Goal: Information Seeking & Learning: Check status

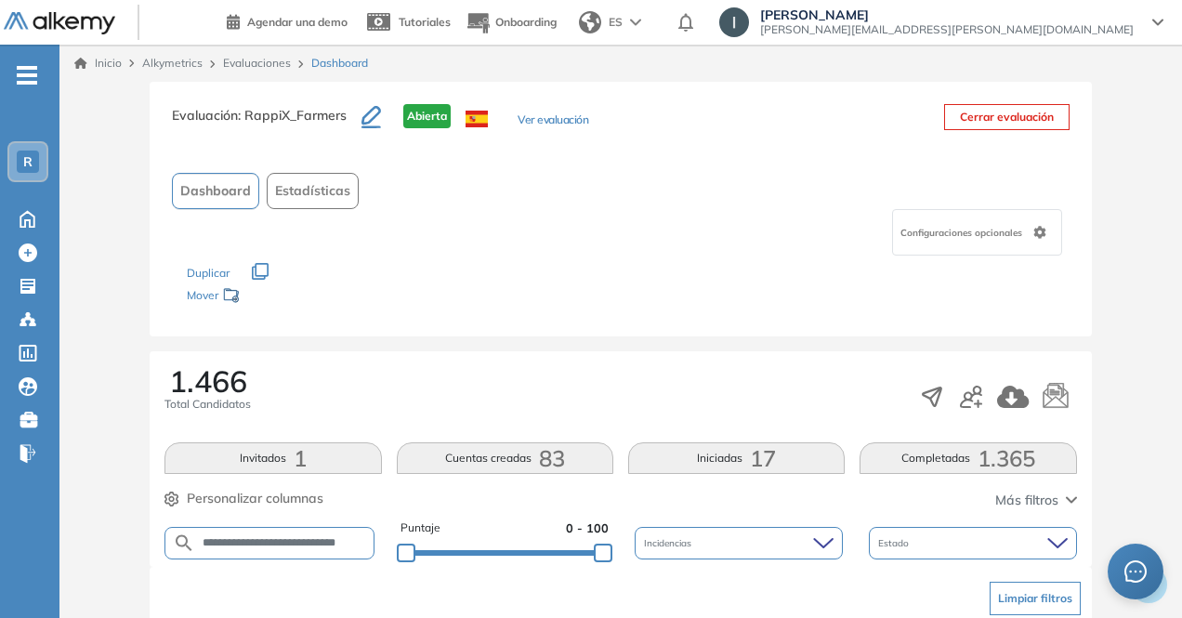
click at [274, 536] on input "**********" at bounding box center [283, 543] width 177 height 14
click at [275, 536] on input "**********" at bounding box center [283, 543] width 177 height 14
paste input "text"
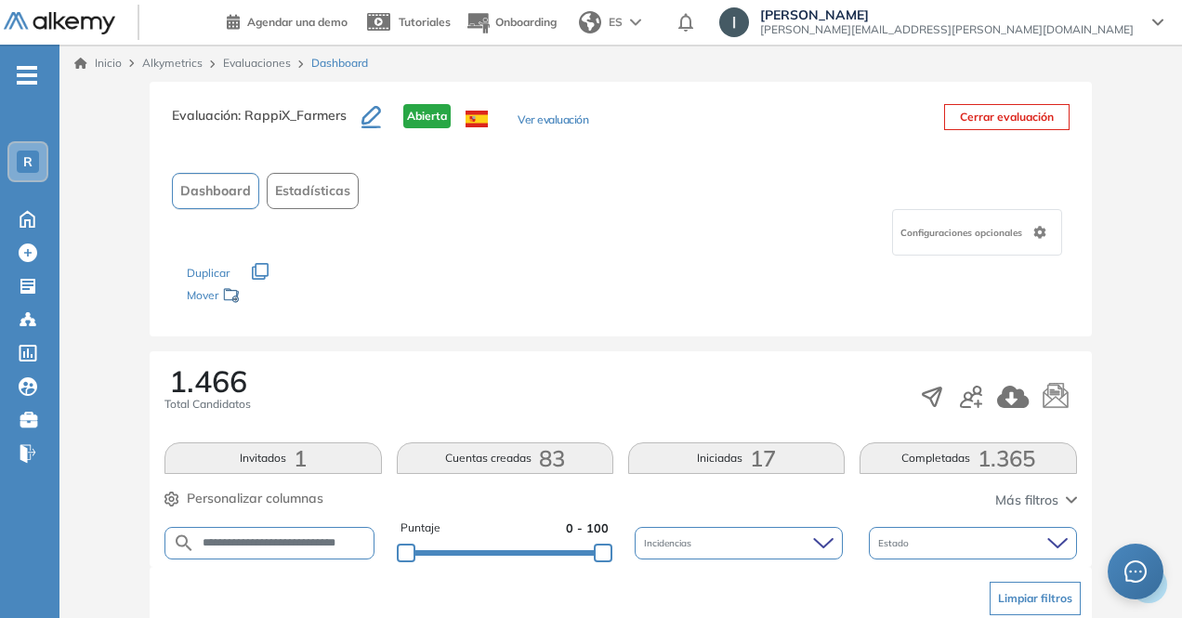
type input "**********"
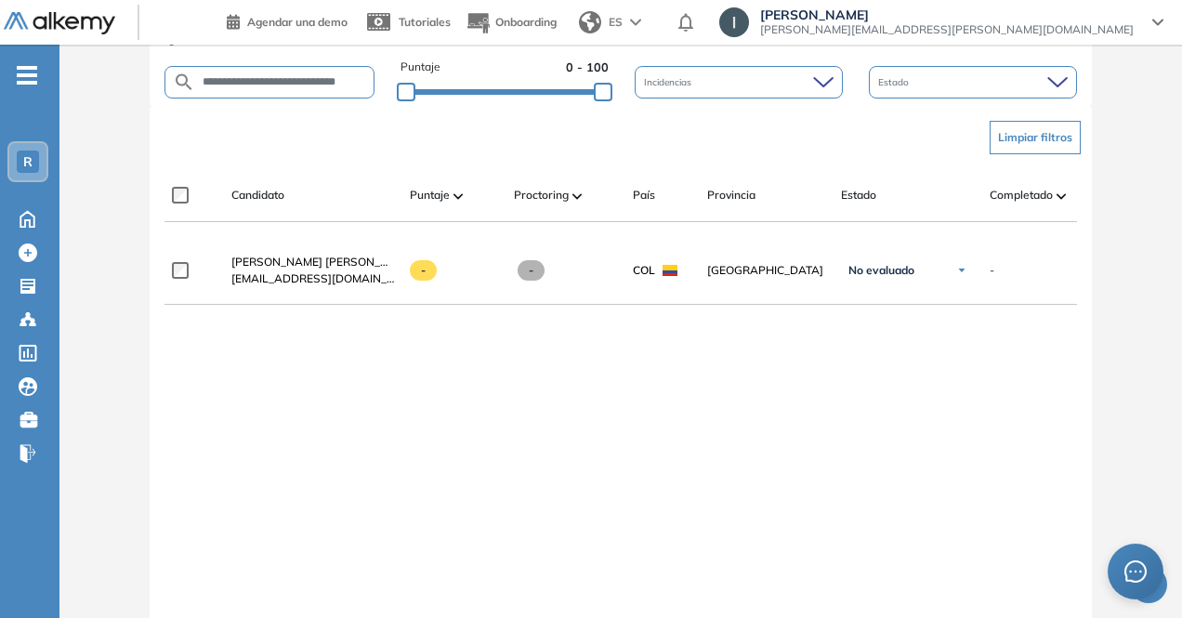
scroll to position [431, 0]
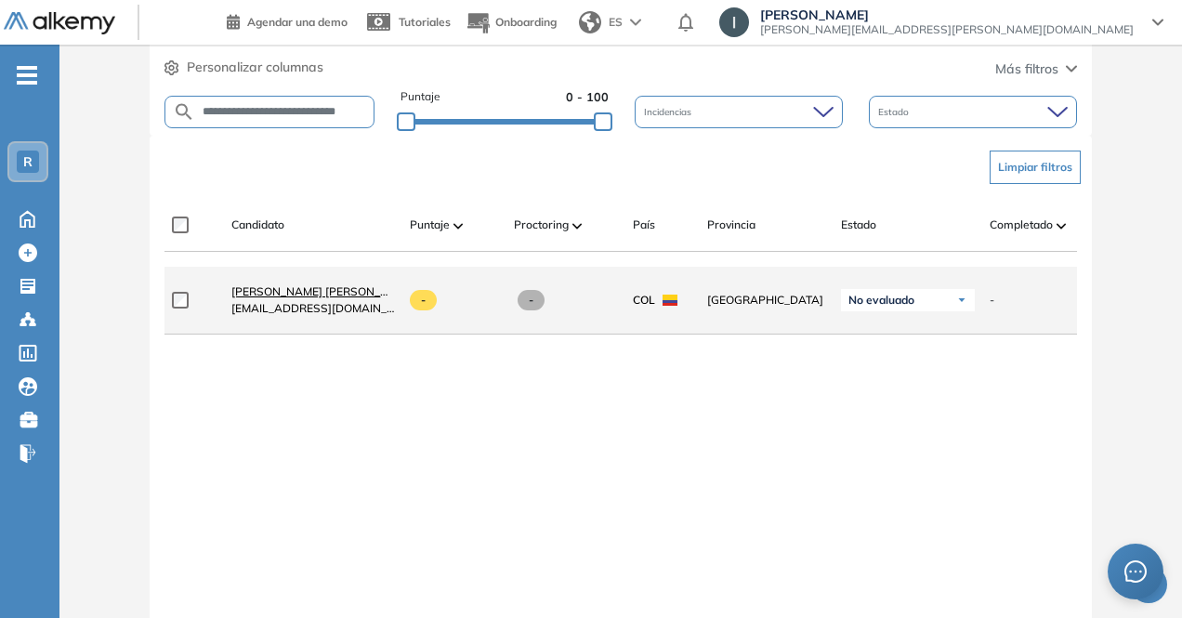
click at [318, 293] on span "[PERSON_NAME]" at bounding box center [323, 291] width 185 height 14
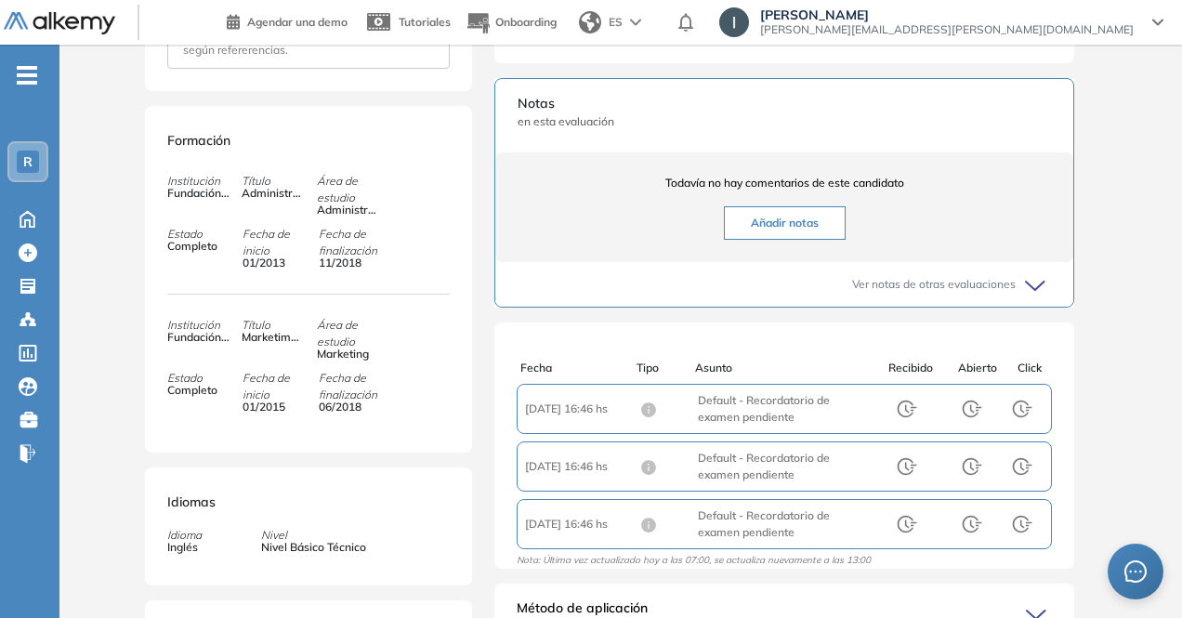
scroll to position [557, 0]
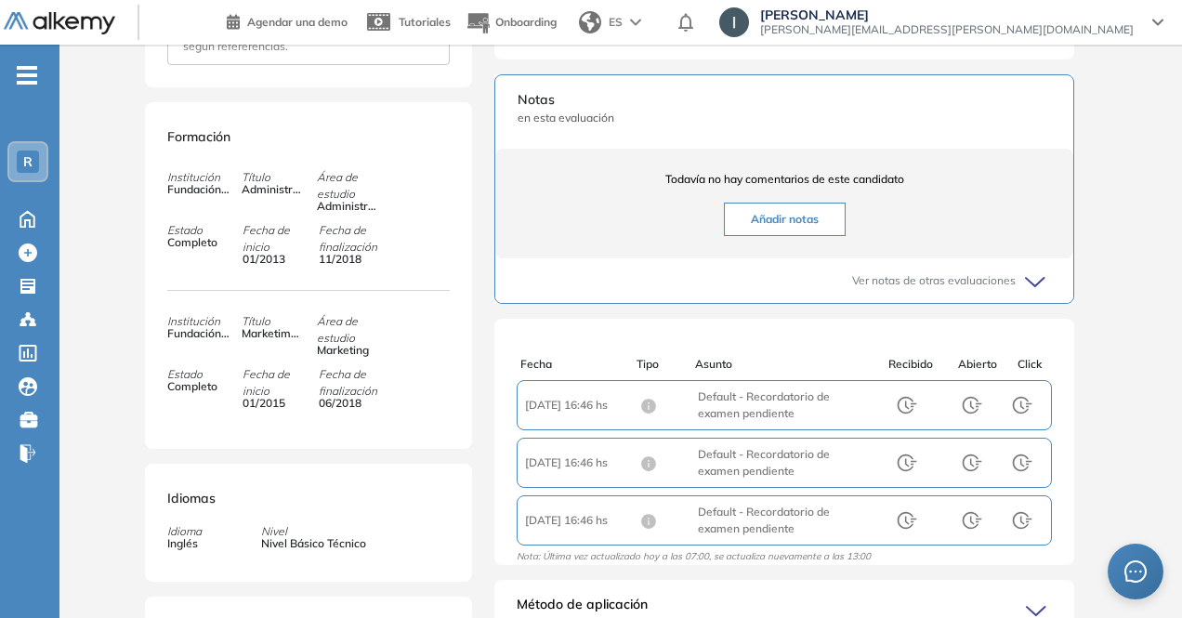
click at [886, 430] on div "Fecha : [DATE] 16:46 hs Asunto : Default - Recordatorio de examen pendiente Rec…" at bounding box center [783, 405] width 535 height 50
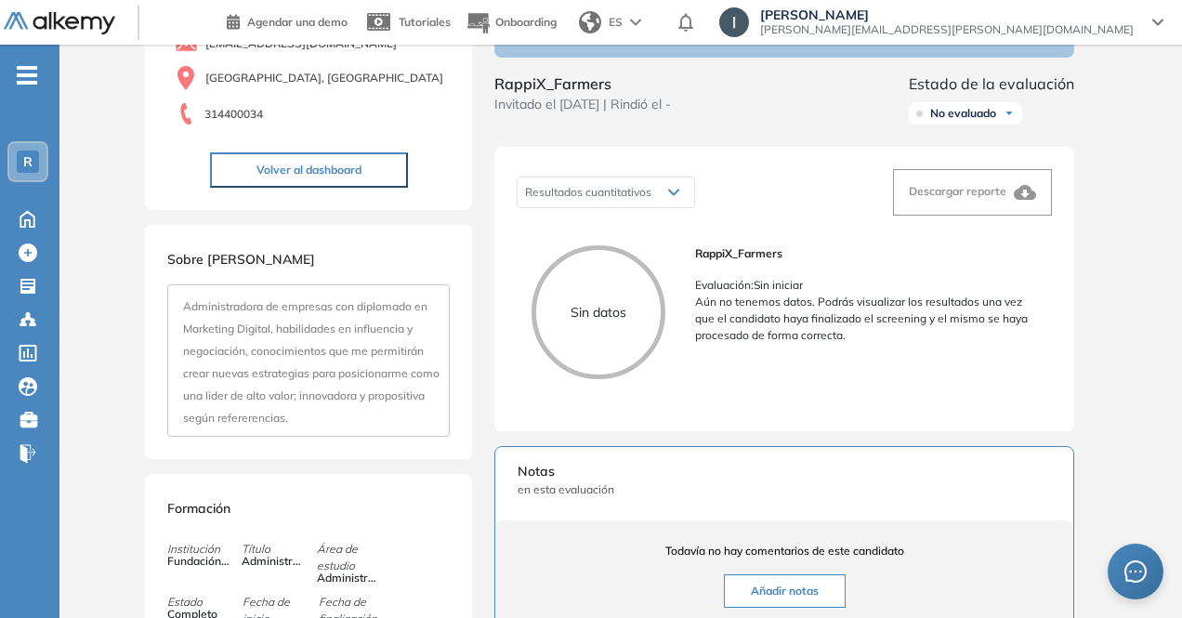
scroll to position [0, 0]
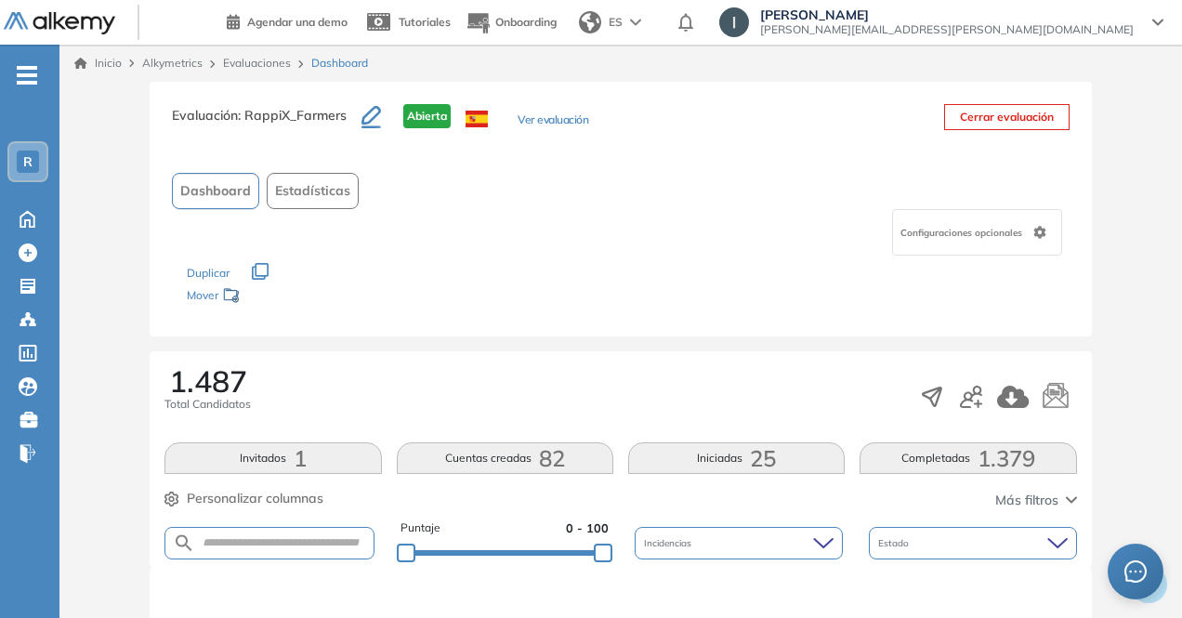
click at [286, 532] on form at bounding box center [268, 543] width 209 height 33
click at [284, 541] on input "text" at bounding box center [283, 543] width 177 height 14
type input "**********"
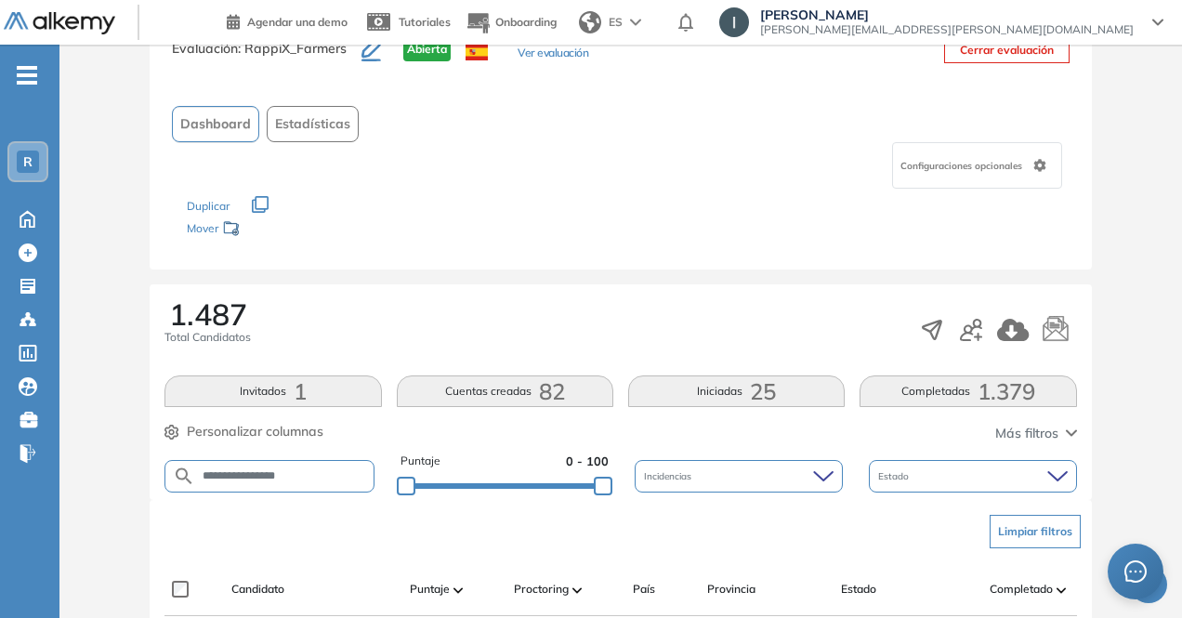
scroll to position [59, 0]
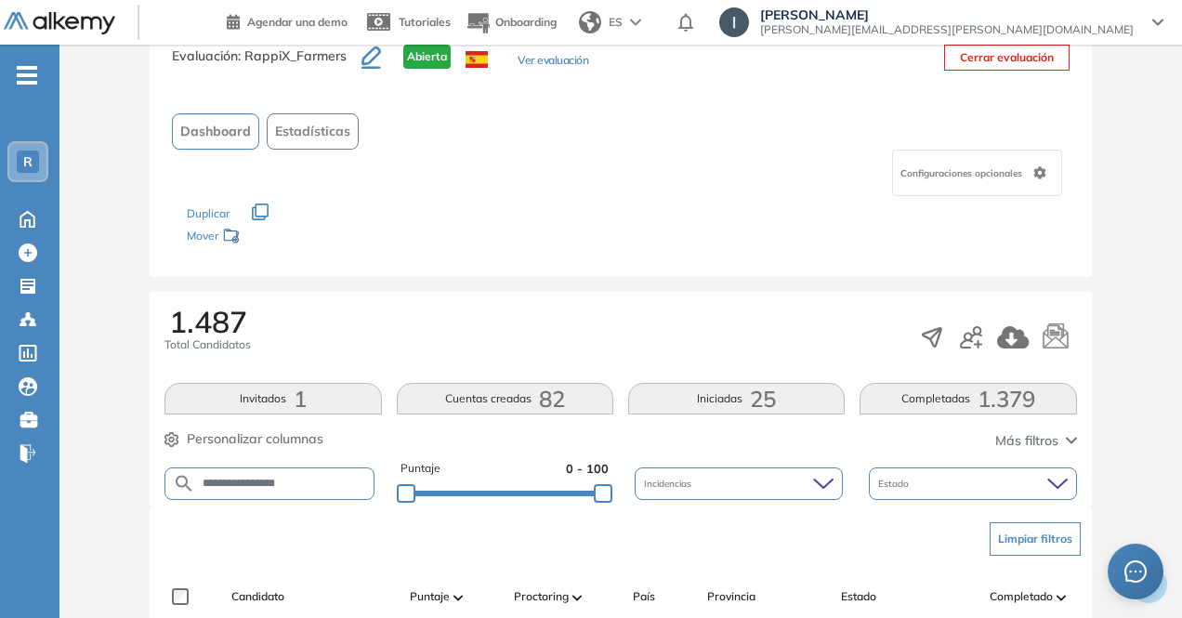
click at [299, 482] on input "**********" at bounding box center [283, 484] width 177 height 14
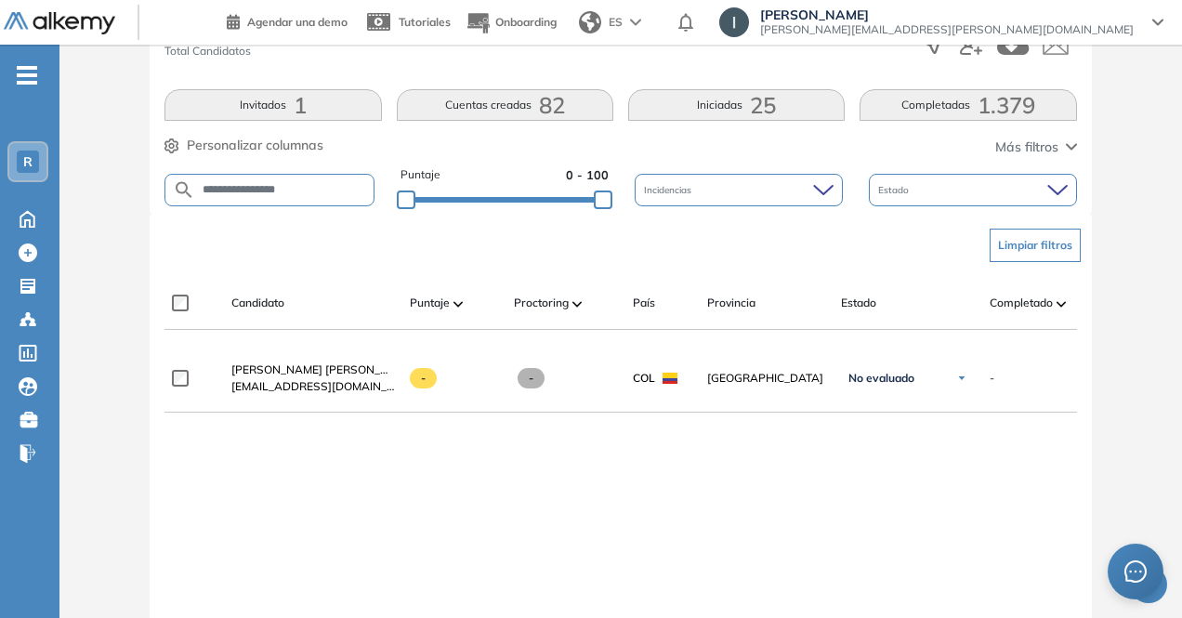
scroll to position [338, 0]
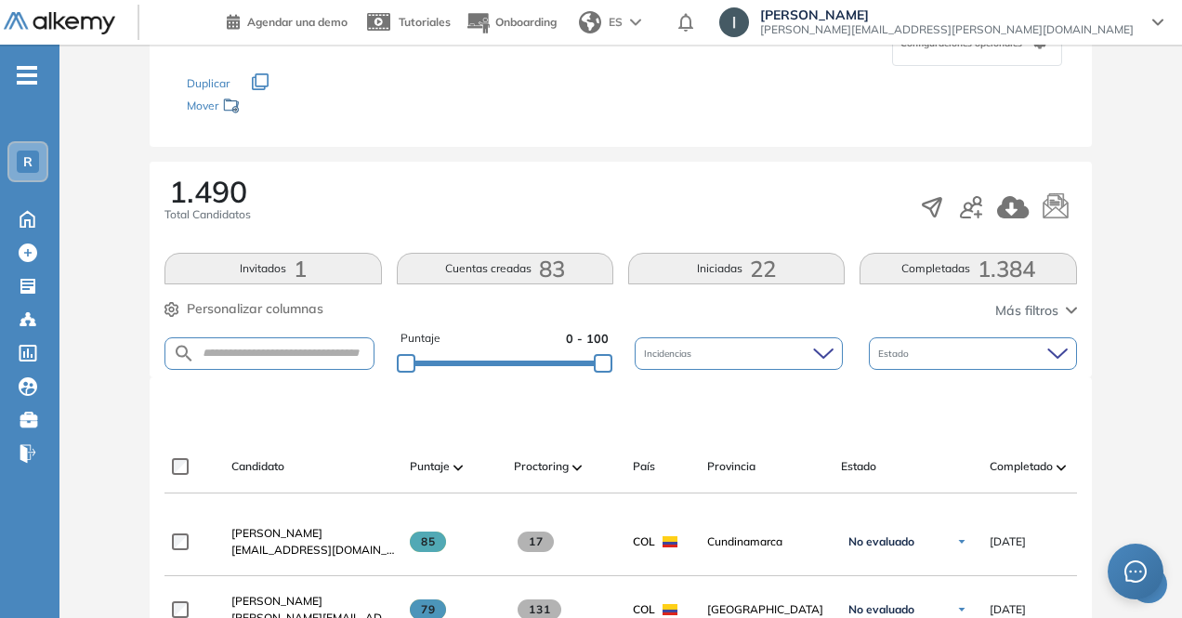
scroll to position [186, 0]
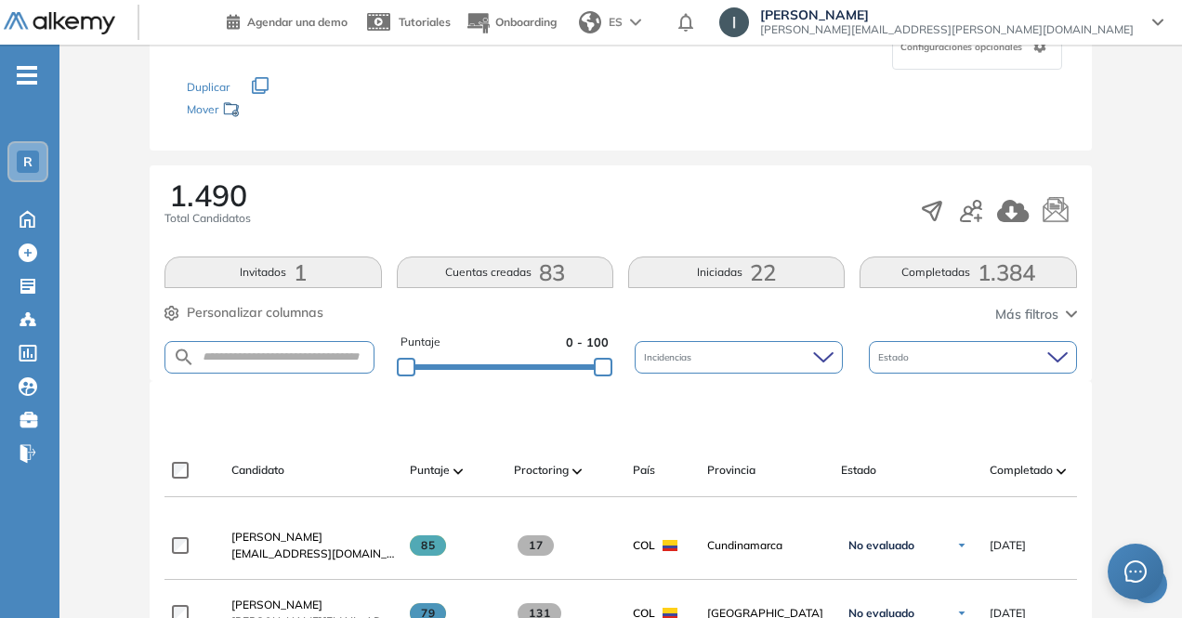
click at [279, 368] on form at bounding box center [268, 357] width 209 height 33
click at [271, 351] on input "text" at bounding box center [283, 357] width 177 height 14
type input "**********"
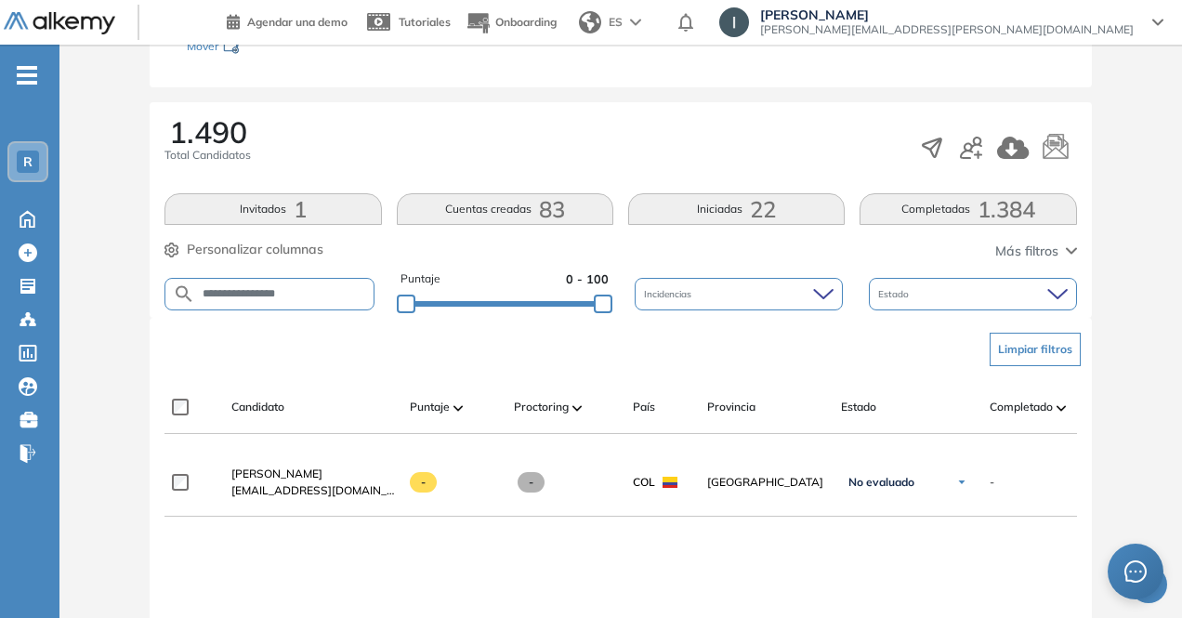
scroll to position [279, 0]
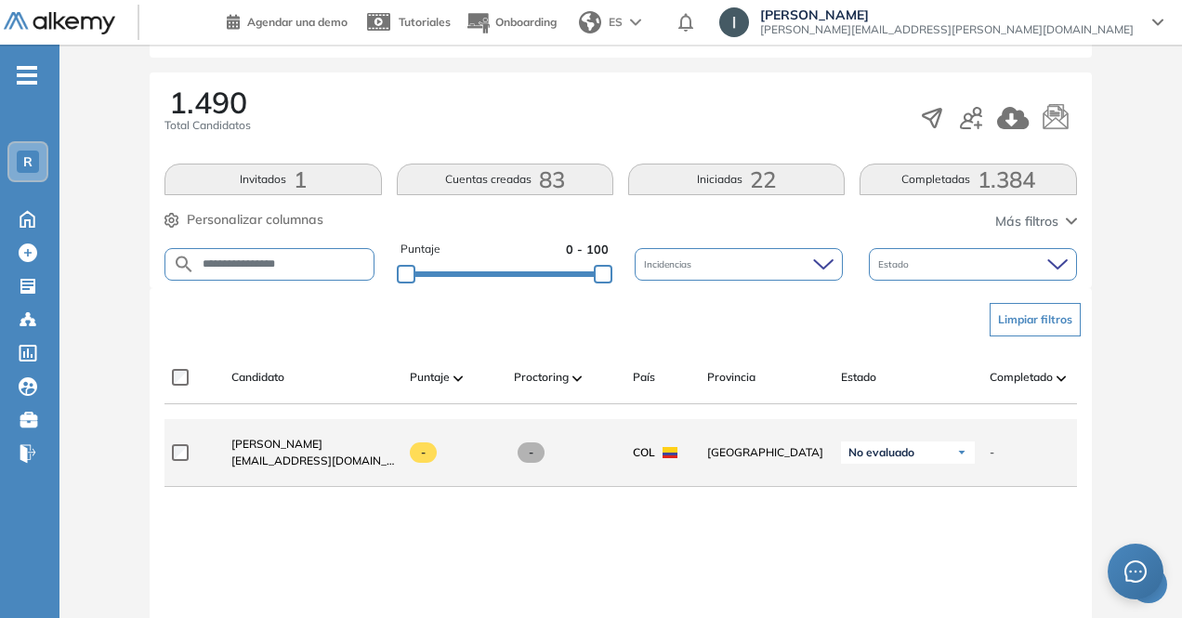
click at [360, 438] on div "[PERSON_NAME] [EMAIL_ADDRESS][DOMAIN_NAME]" at bounding box center [305, 452] width 178 height 63
click at [362, 458] on span "[EMAIL_ADDRESS][DOMAIN_NAME]" at bounding box center [312, 460] width 163 height 17
click at [431, 458] on span at bounding box center [423, 452] width 27 height 20
click at [322, 449] on span "[PERSON_NAME]" at bounding box center [276, 444] width 91 height 14
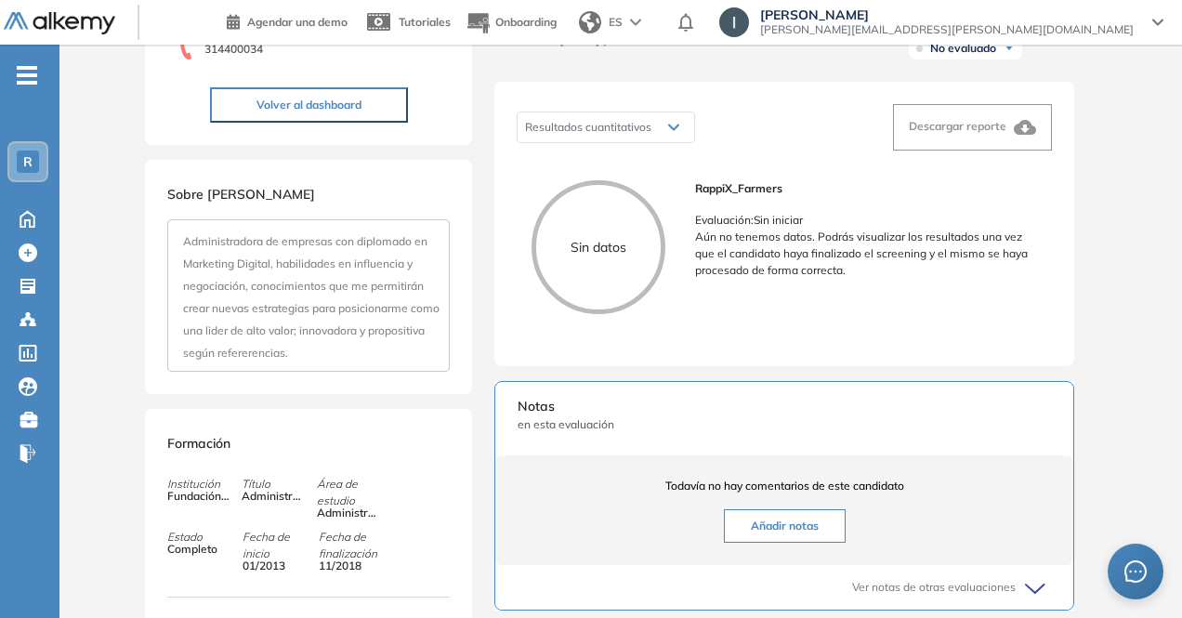
scroll to position [279, 0]
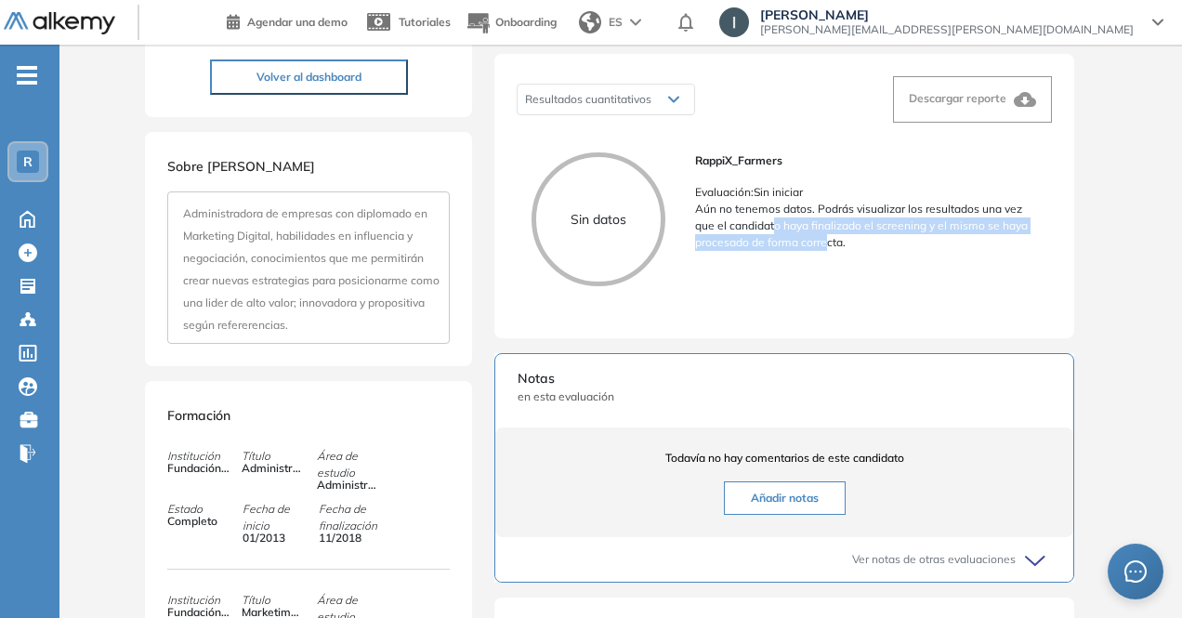
drag, startPoint x: 776, startPoint y: 249, endPoint x: 828, endPoint y: 271, distance: 56.6
click at [828, 271] on div "RappiX_Farmers Evaluación : Sin iniciar Aún no tenemos datos. Podrás visualizar…" at bounding box center [866, 226] width 342 height 149
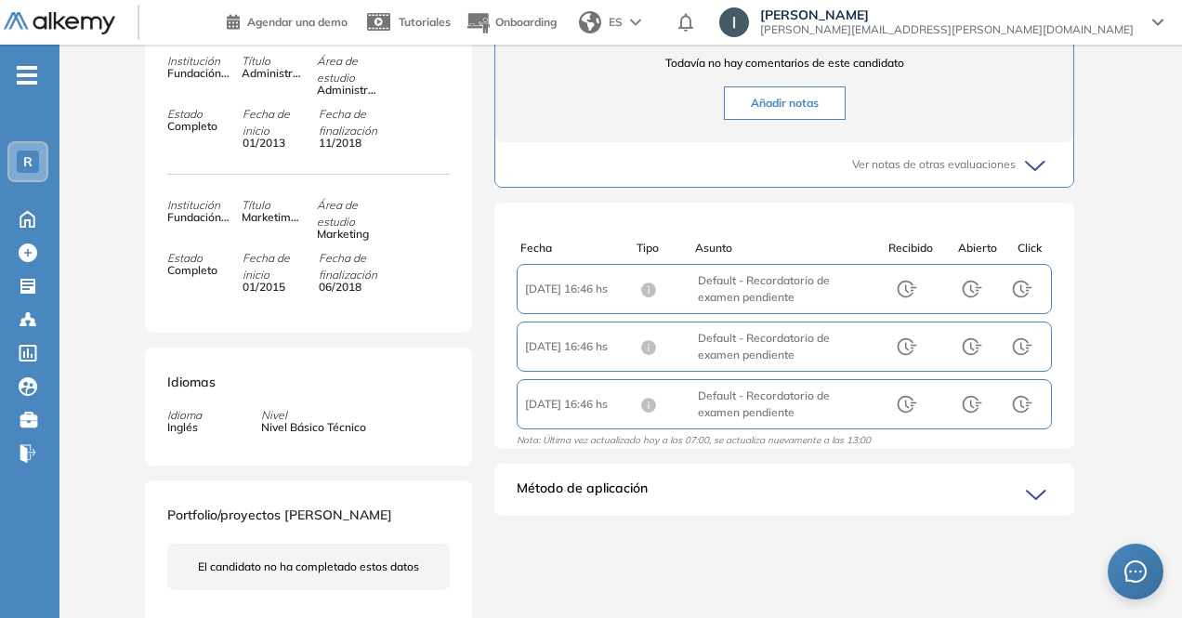
scroll to position [723, 0]
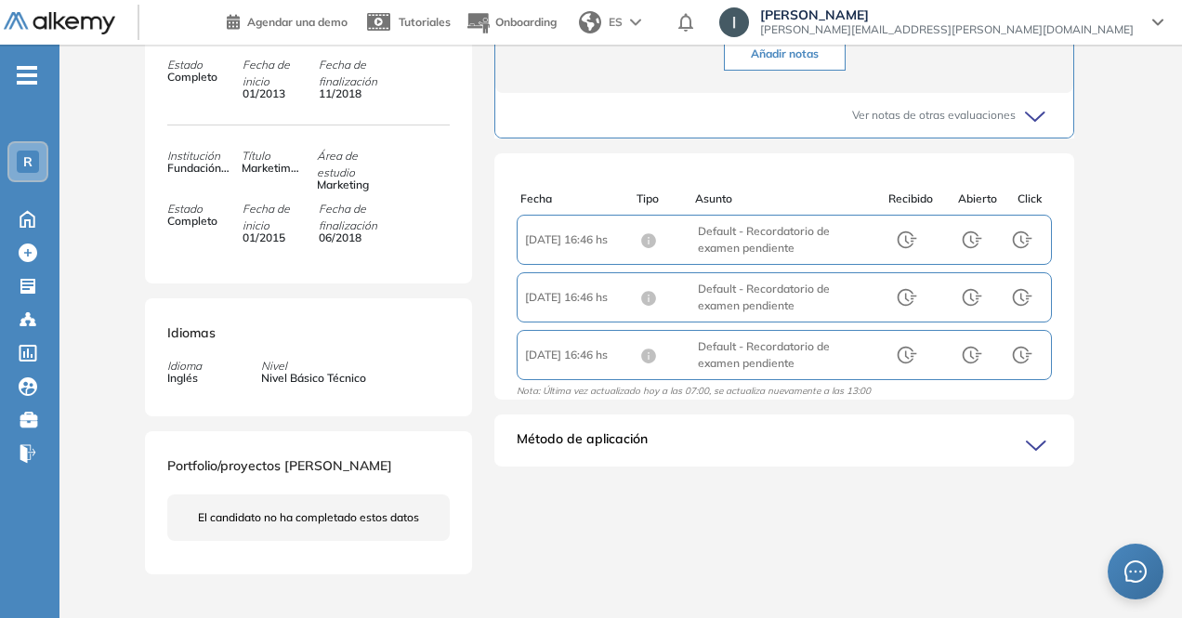
click at [938, 235] on div "Fecha : [DATE] 16:46 hs Asunto : Default - Recordatorio de examen pendiente Rec…" at bounding box center [783, 240] width 535 height 50
click at [927, 251] on div at bounding box center [906, 240] width 72 height 22
click at [803, 465] on div "Método de aplicación" at bounding box center [784, 447] width 580 height 37
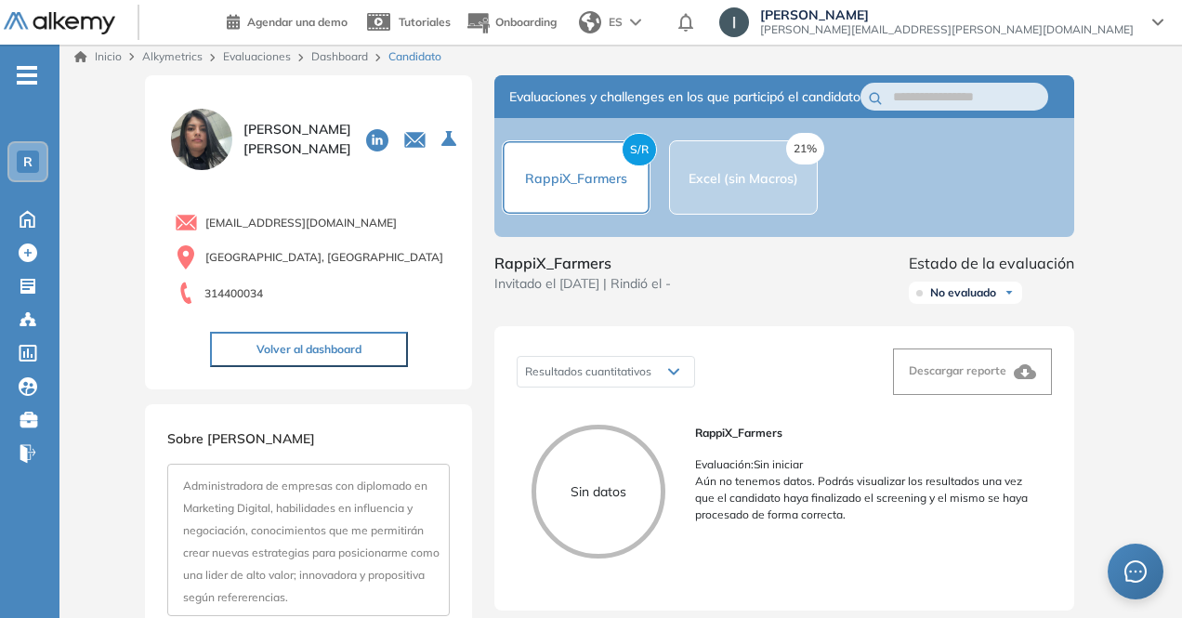
scroll to position [0, 0]
